Goal: Register for event/course

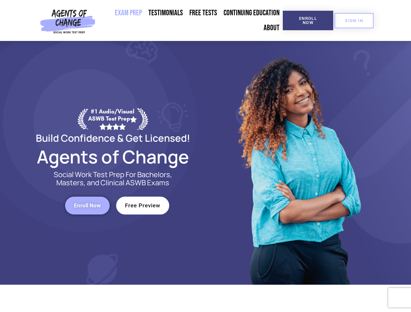
click at [206, 156] on div at bounding box center [299, 163] width 186 height 244
click at [308, 21] on span "Enroll Now" at bounding box center [308, 20] width 30 height 8
click at [354, 21] on span "SIGN IN" at bounding box center [354, 21] width 18 height 4
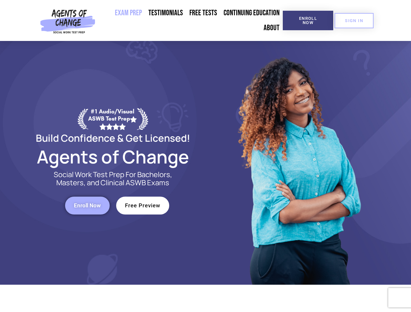
click at [87, 206] on span "Enroll Now" at bounding box center [87, 206] width 27 height 6
click at [143, 206] on span "Free Preview" at bounding box center [142, 206] width 35 height 6
